Goal: Information Seeking & Learning: Learn about a topic

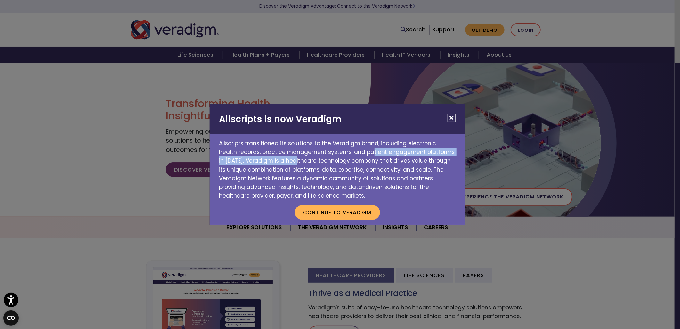
drag, startPoint x: 249, startPoint y: 152, endPoint x: 415, endPoint y: 153, distance: 165.9
click at [415, 153] on p "Allscripts transitioned its solutions to the Veradigm brand, including electron…" at bounding box center [338, 167] width 256 height 66
drag, startPoint x: 415, startPoint y: 153, endPoint x: 369, endPoint y: 170, distance: 49.4
click at [369, 170] on p "Allscripts transitioned its solutions to the Veradigm brand, including electron…" at bounding box center [338, 167] width 256 height 66
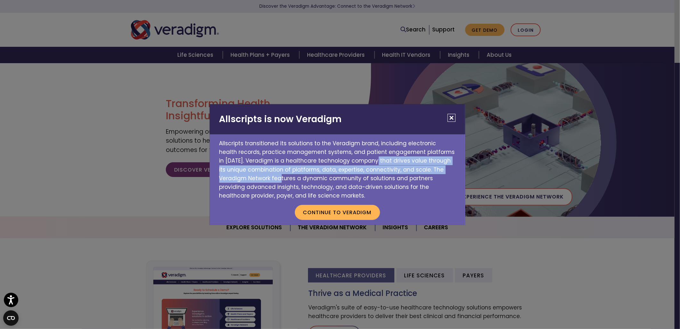
drag, startPoint x: 254, startPoint y: 161, endPoint x: 383, endPoint y: 170, distance: 129.4
click at [383, 170] on p "Allscripts transitioned its solutions to the Veradigm brand, including electron…" at bounding box center [338, 167] width 256 height 66
drag, startPoint x: 383, startPoint y: 170, endPoint x: 379, endPoint y: 168, distance: 4.4
click at [379, 169] on p "Allscripts transitioned its solutions to the Veradigm brand, including electron…" at bounding box center [338, 167] width 256 height 66
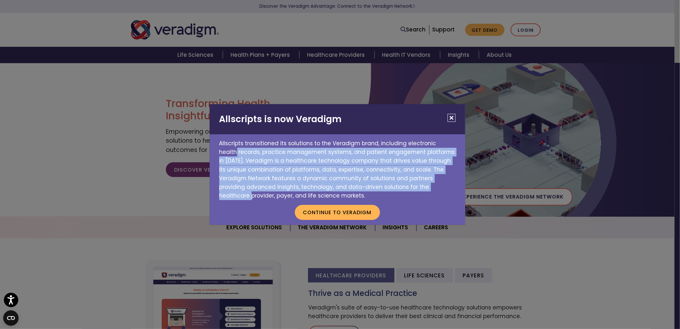
drag, startPoint x: 361, startPoint y: 146, endPoint x: 319, endPoint y: 185, distance: 57.1
click at [319, 185] on p "Allscripts transitioned its solutions to the Veradigm brand, including electron…" at bounding box center [338, 167] width 256 height 66
click at [452, 119] on button "Close" at bounding box center [452, 118] width 8 height 8
